Goal: Task Accomplishment & Management: Manage account settings

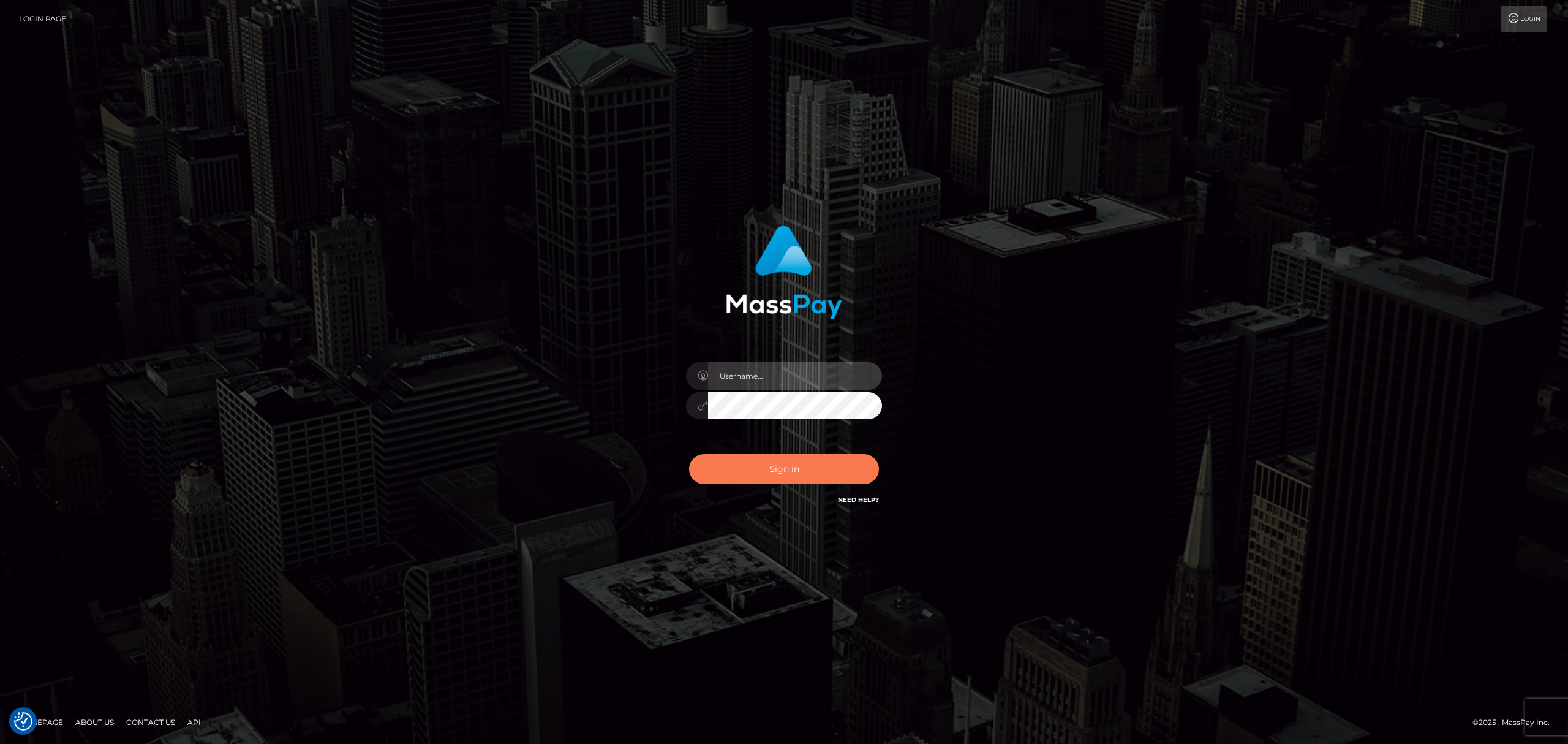
type input "Allen.megabonanza"
click at [850, 446] on button "Sign in" at bounding box center [784, 469] width 190 height 30
click at [933, 389] on div "Allen.megabonanza" at bounding box center [784, 372] width 1568 height 495
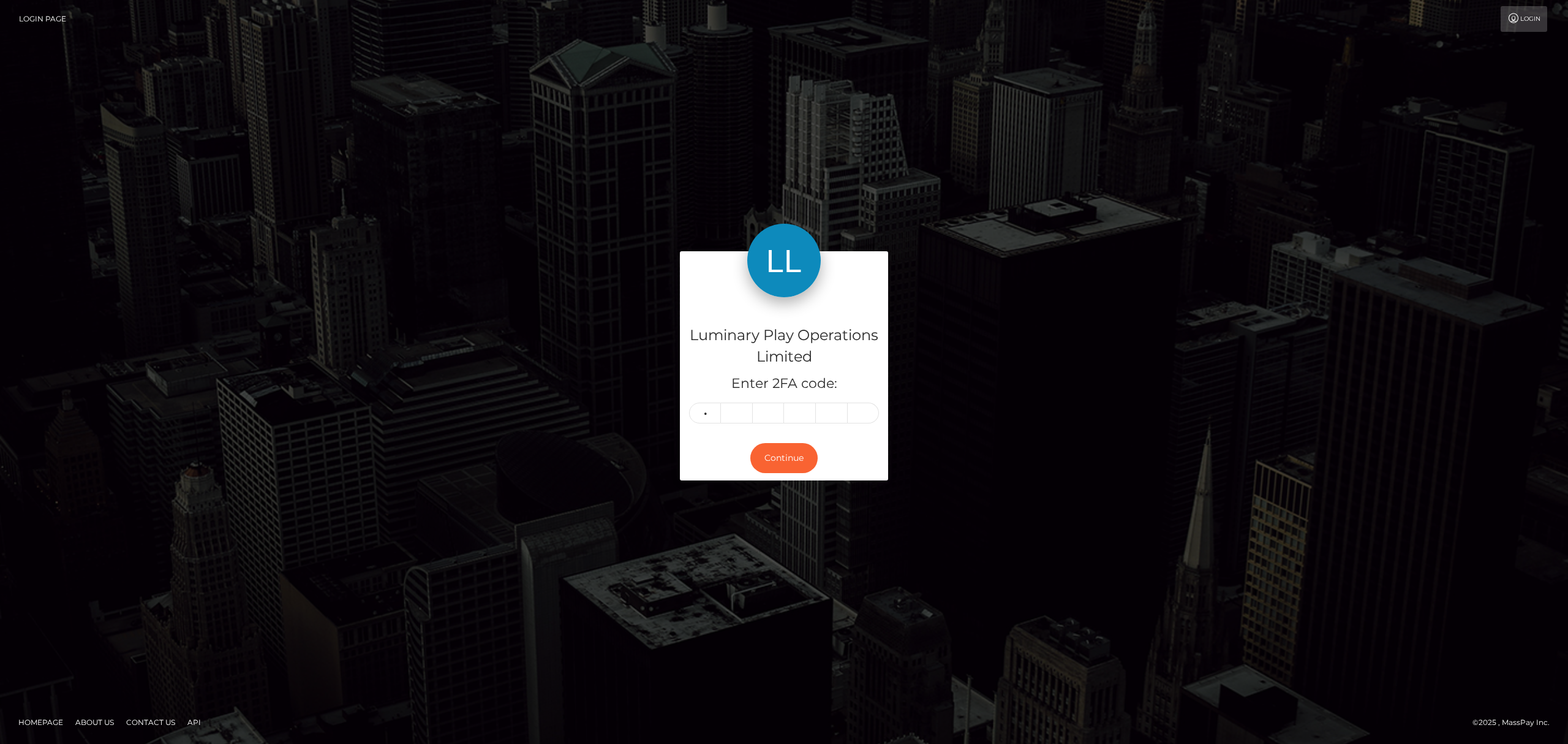
type input "2"
type input "6"
type input "0"
type input "8"
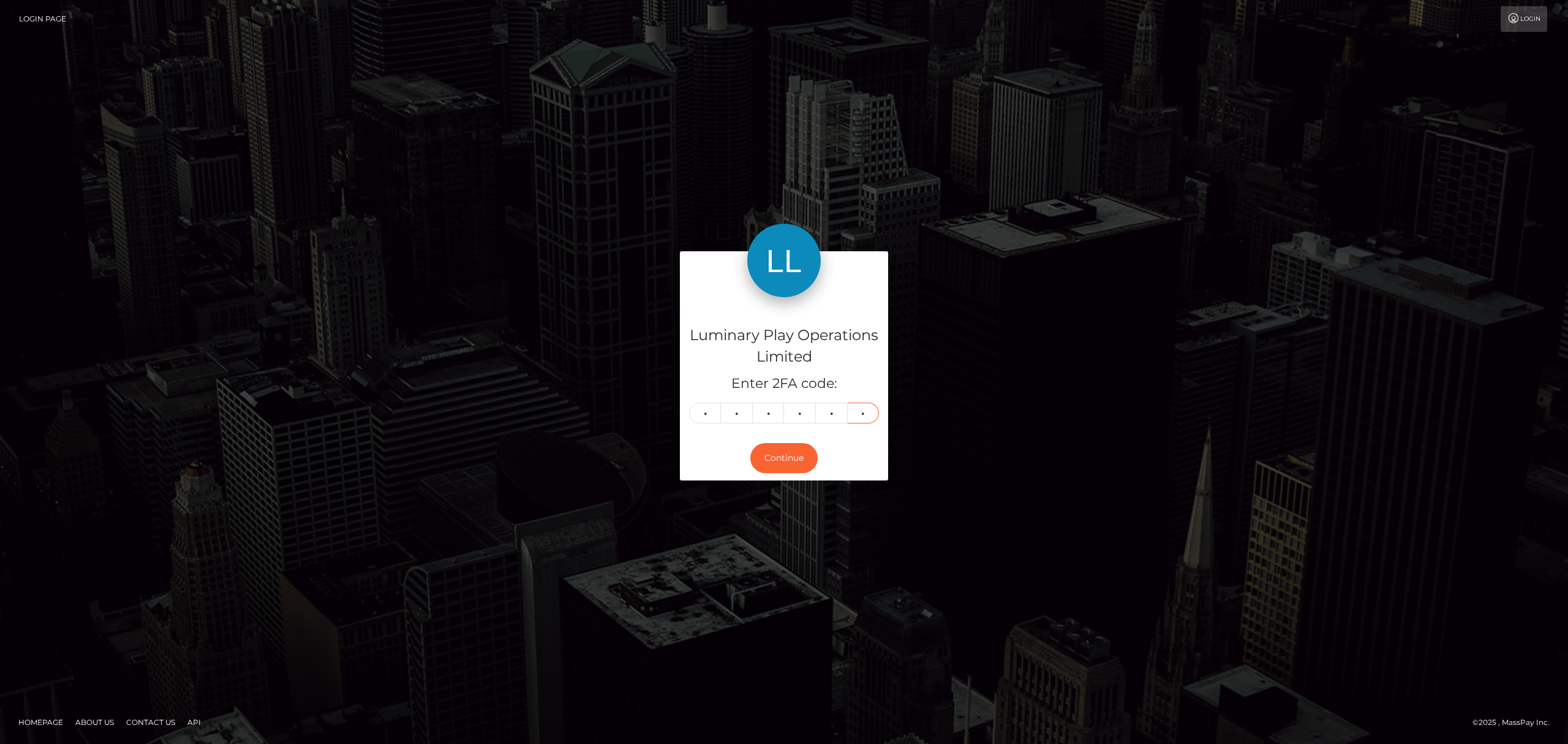
type input "1"
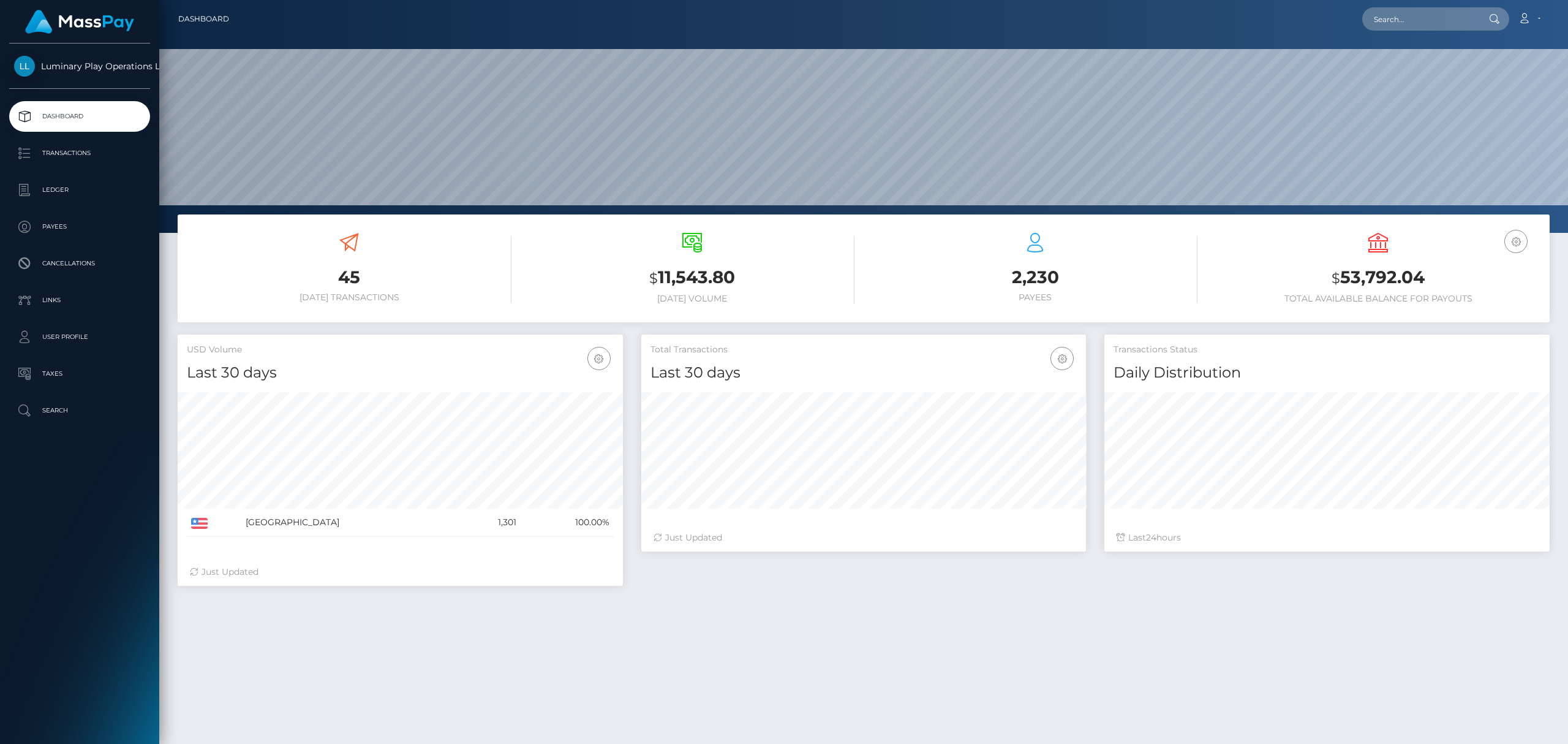
scroll to position [215, 445]
